Goal: Check status: Check status

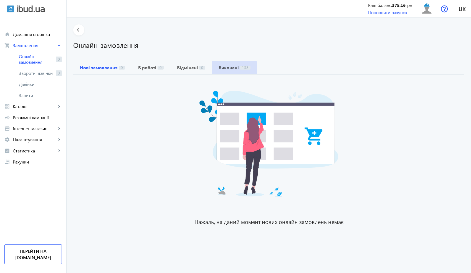
click at [225, 71] on span "Виконані 138" at bounding box center [234, 67] width 32 height 13
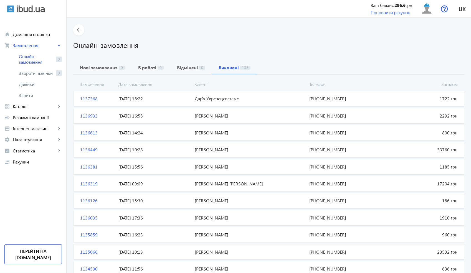
click at [267, 104] on mat-card "1137368 Дар'я Укрспецсистемс Загалом 1722 грн [DATE] 18:22 [PHONE_NUMBER]" at bounding box center [268, 99] width 391 height 16
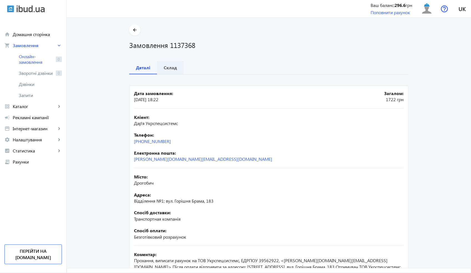
click at [173, 71] on span "Склад" at bounding box center [170, 67] width 13 height 13
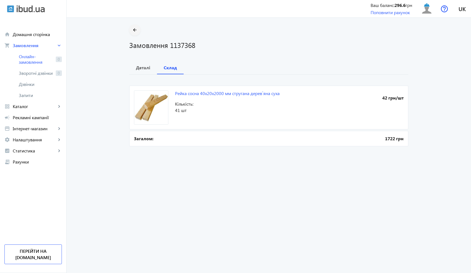
click at [135, 29] on mat-icon "arrow_back" at bounding box center [134, 30] width 7 height 7
